Goal: Information Seeking & Learning: Learn about a topic

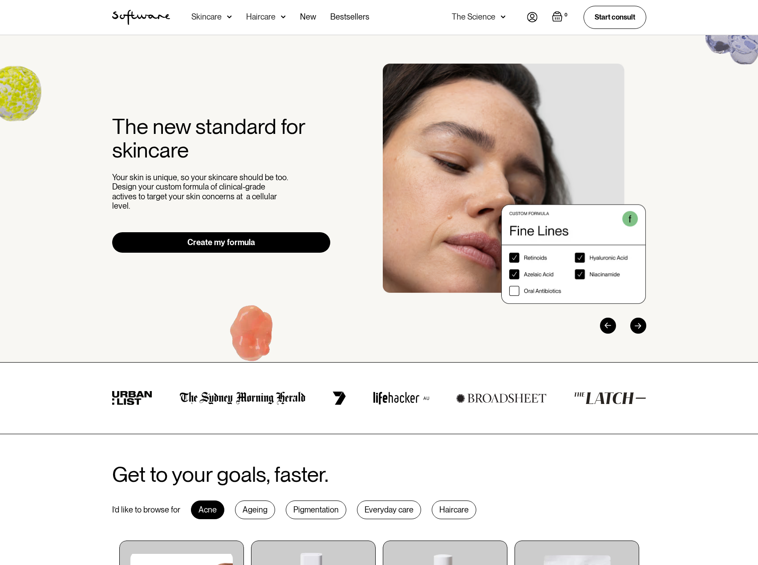
click at [225, 16] on div "Skincare" at bounding box center [211, 17] width 41 height 35
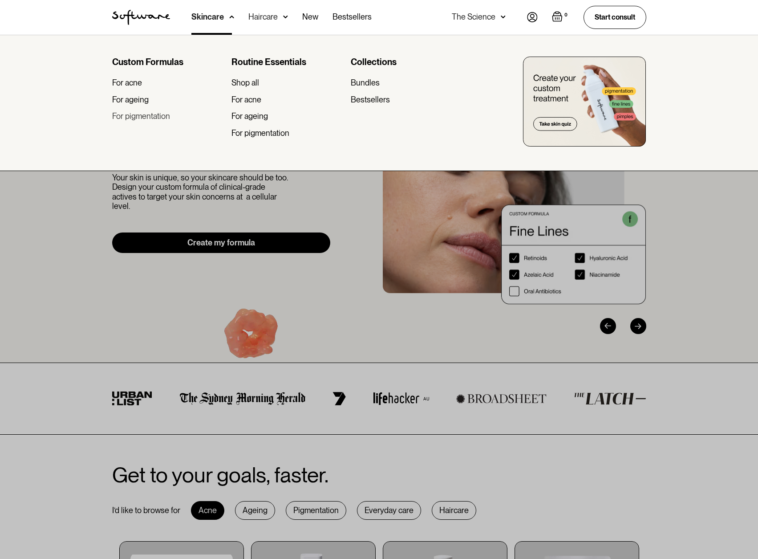
click at [150, 115] on div "For pigmentation" at bounding box center [141, 116] width 58 height 10
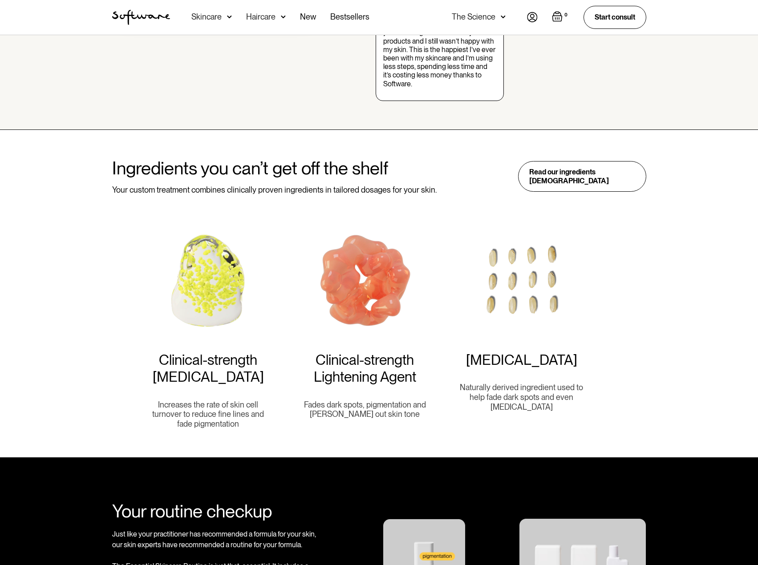
scroll to position [579, 0]
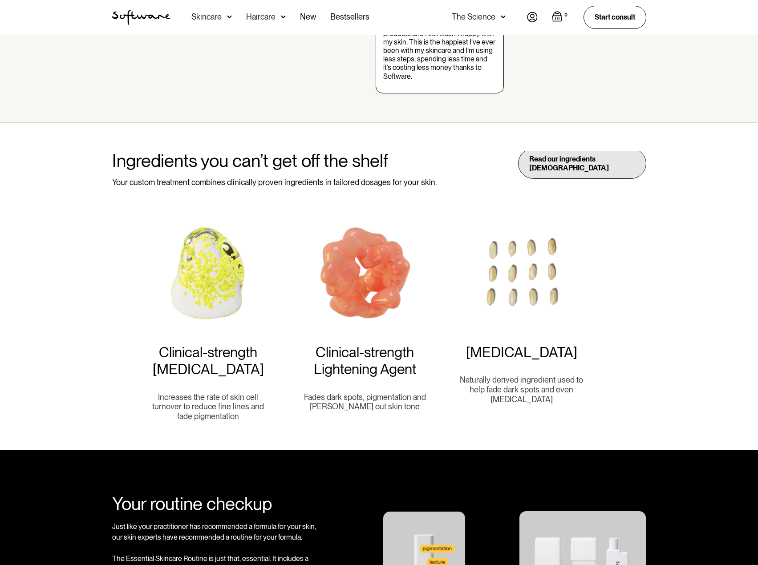
click at [558, 163] on div "Read our ingredients [DEMOGRAPHIC_DATA]" at bounding box center [582, 163] width 128 height 30
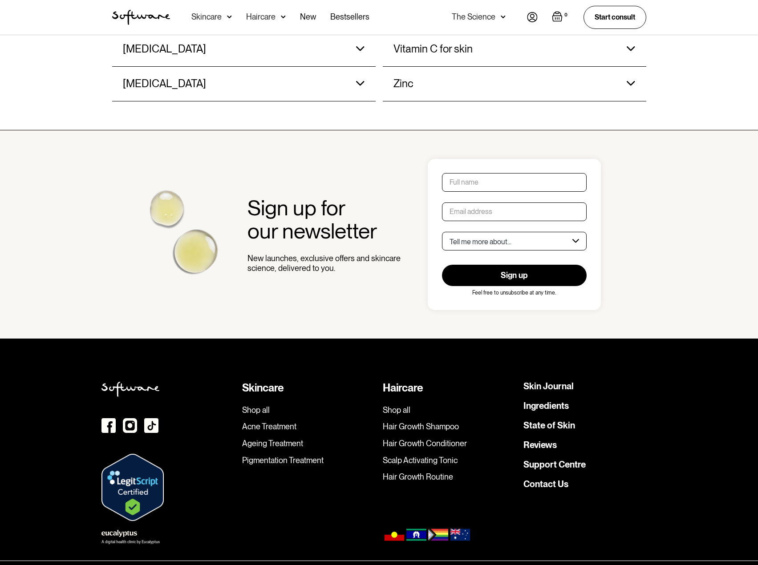
scroll to position [935, 0]
